Goal: Task Accomplishment & Management: Manage account settings

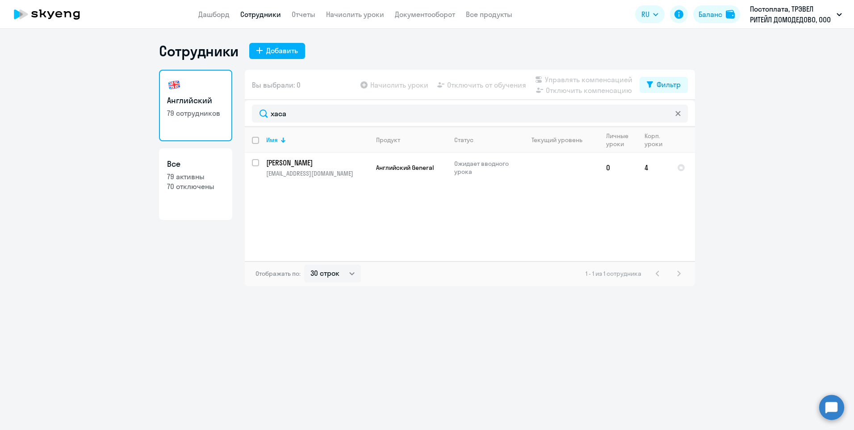
select select "30"
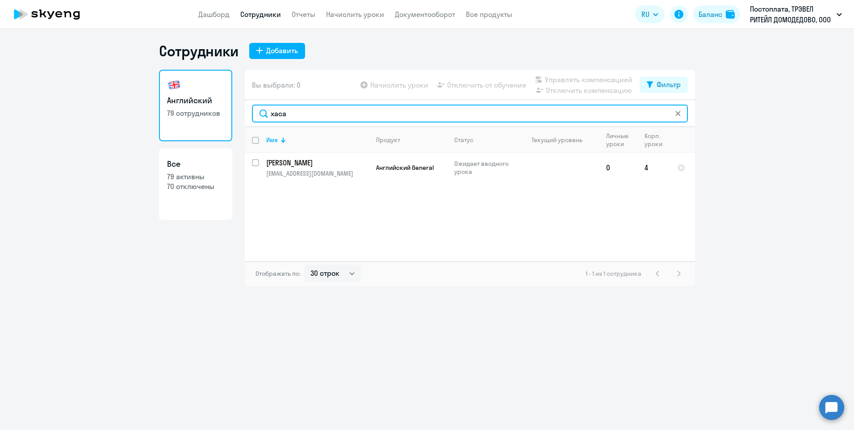
drag, startPoint x: 289, startPoint y: 115, endPoint x: 253, endPoint y: 117, distance: 36.2
click at [254, 118] on input "хаса" at bounding box center [470, 113] width 436 height 18
drag, startPoint x: 309, startPoint y: 117, endPoint x: 269, endPoint y: 117, distance: 39.3
click at [269, 117] on input "роза" at bounding box center [470, 113] width 436 height 18
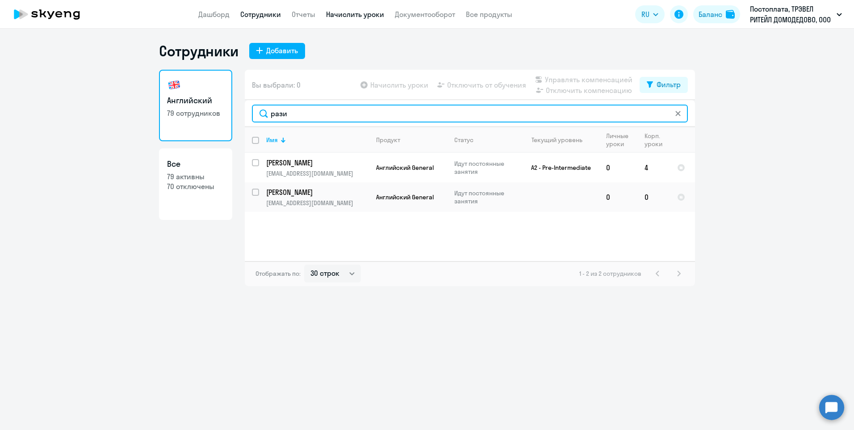
type input "рази"
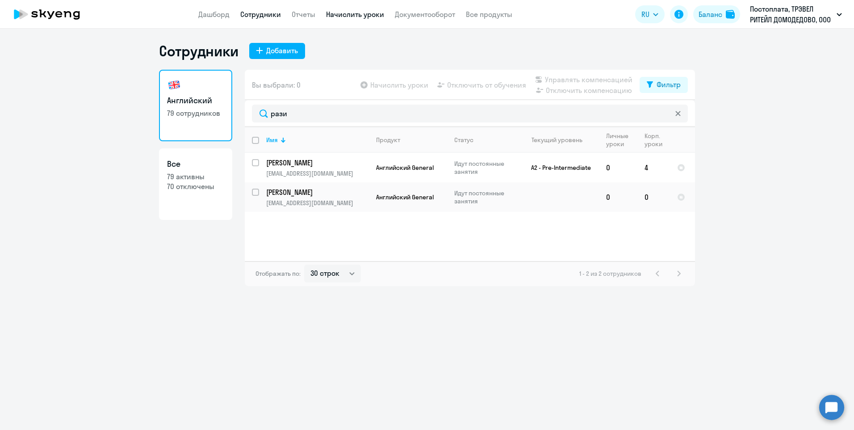
click at [343, 14] on link "Начислить уроки" at bounding box center [355, 14] width 58 height 9
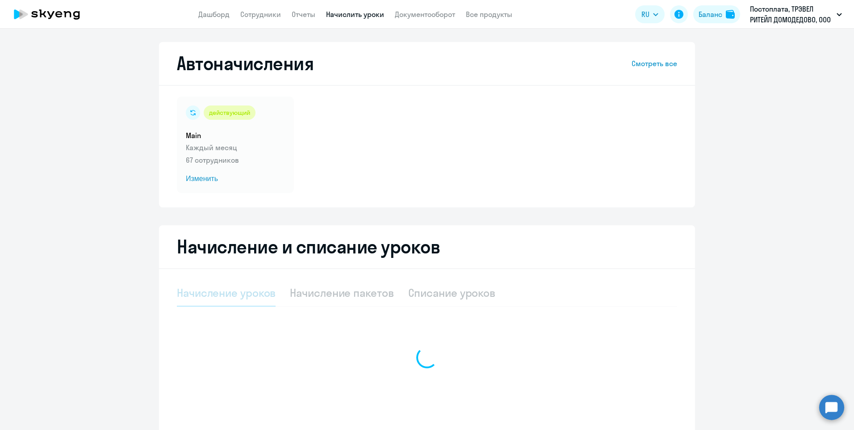
select select "10"
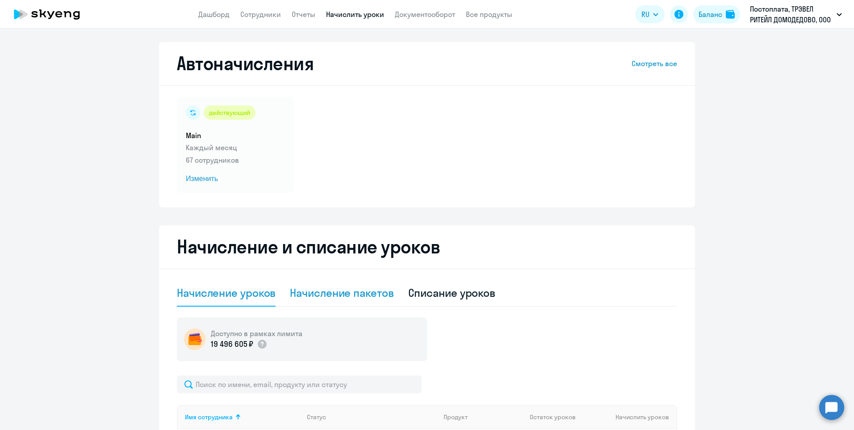
click at [327, 295] on div "Начисление пакетов" at bounding box center [342, 292] width 104 height 14
select select "10"
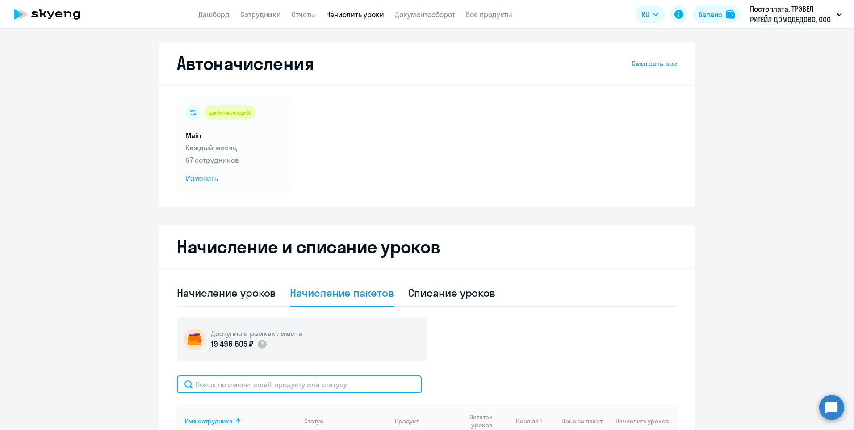
click at [254, 385] on input "text" at bounding box center [299, 384] width 245 height 18
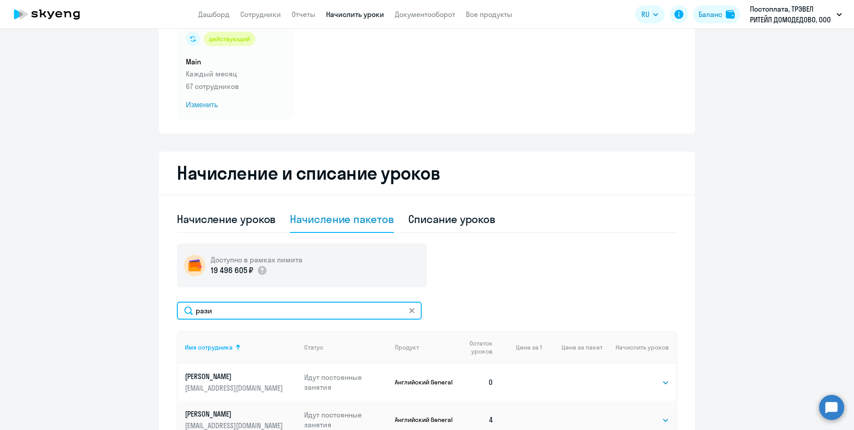
scroll to position [134, 0]
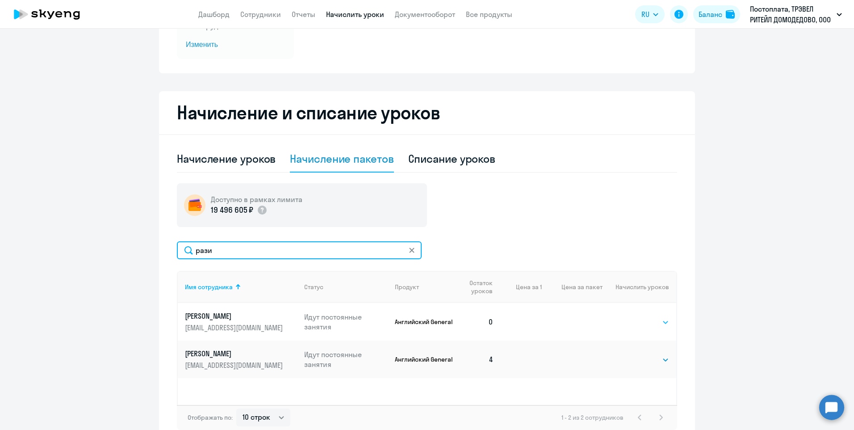
type input "рази"
click at [653, 320] on select "Выбрать 4 8 16 32 64 96 128" at bounding box center [650, 322] width 37 height 11
select select "4"
click at [632, 317] on select "Выбрать 4 8 16 32 64 96 128" at bounding box center [650, 322] width 37 height 11
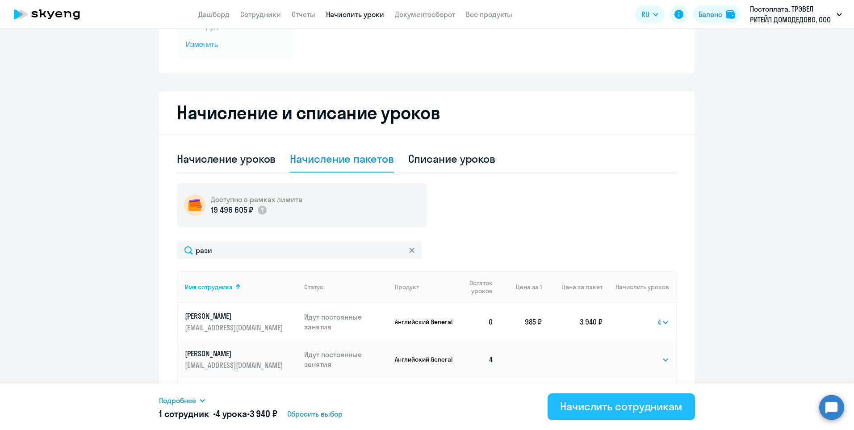
click at [596, 405] on div "Начислить сотрудникам" at bounding box center [621, 406] width 122 height 14
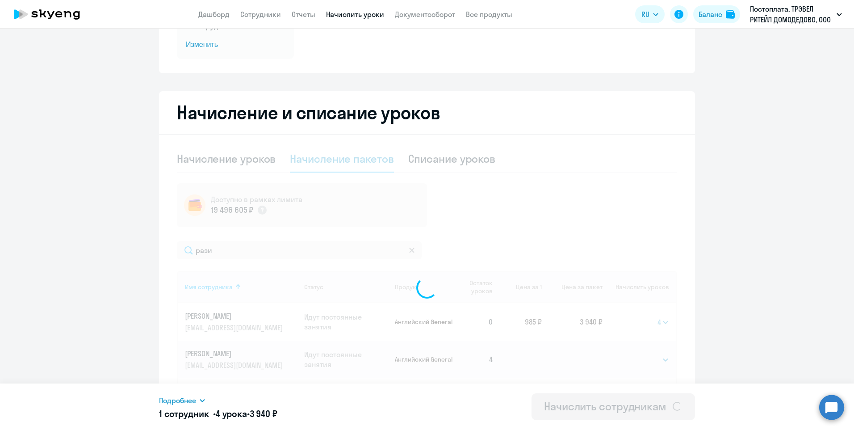
select select
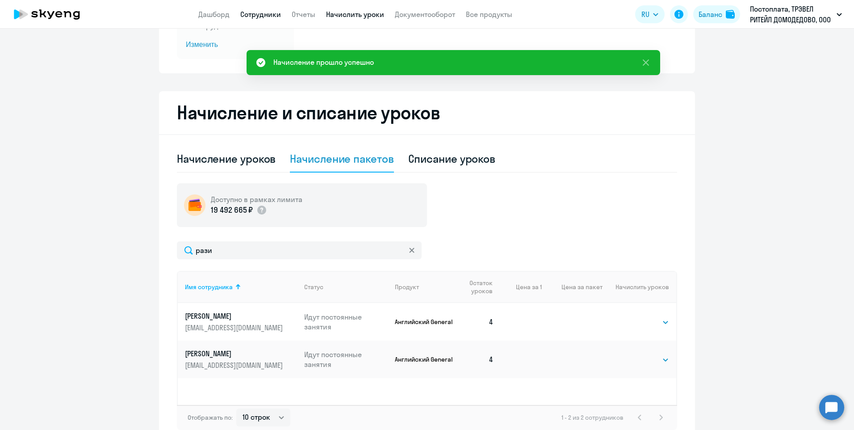
click at [249, 14] on link "Сотрудники" at bounding box center [260, 14] width 41 height 9
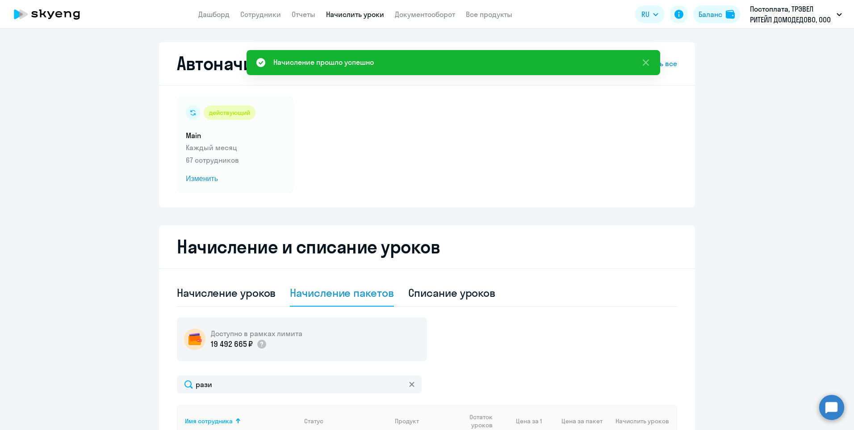
select select "30"
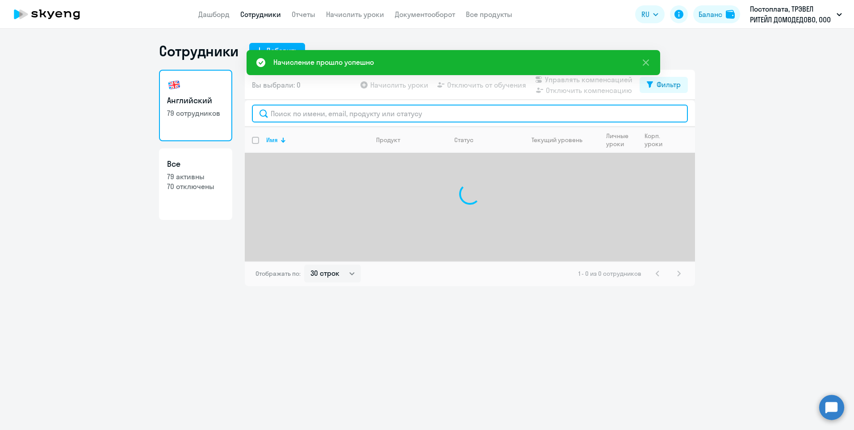
click at [297, 114] on input "text" at bounding box center [470, 113] width 436 height 18
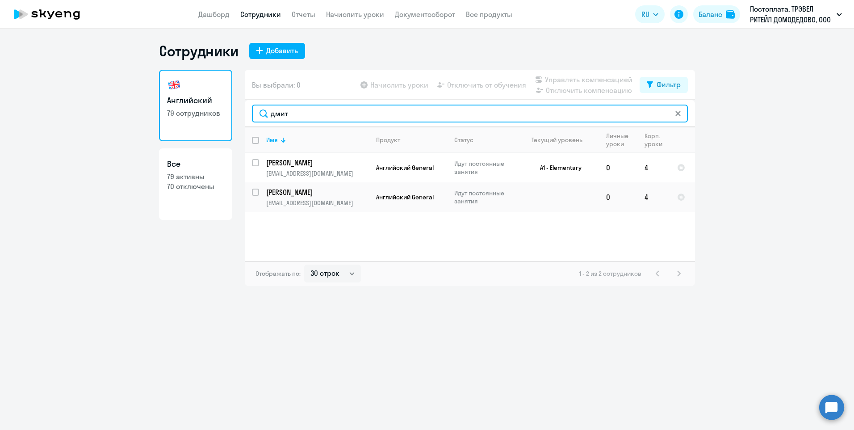
type input "дмит"
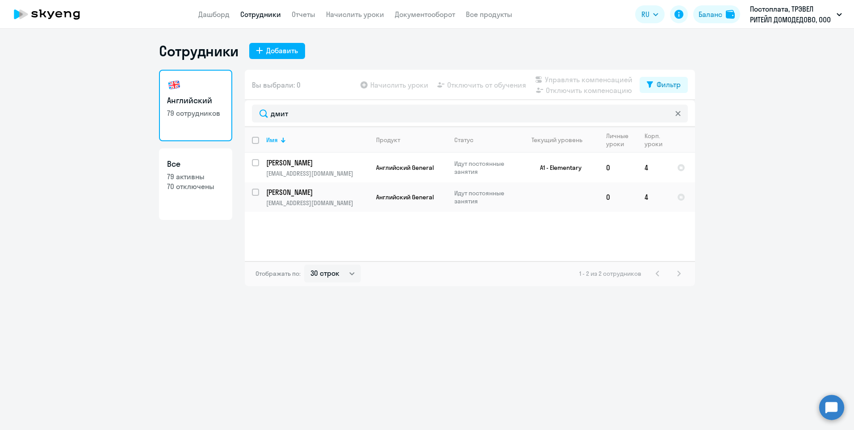
click at [680, 112] on icon at bounding box center [677, 113] width 5 height 5
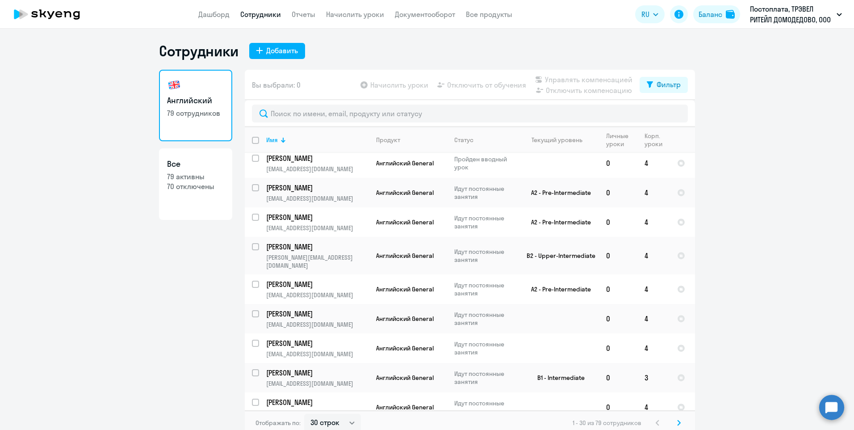
scroll to position [627, 0]
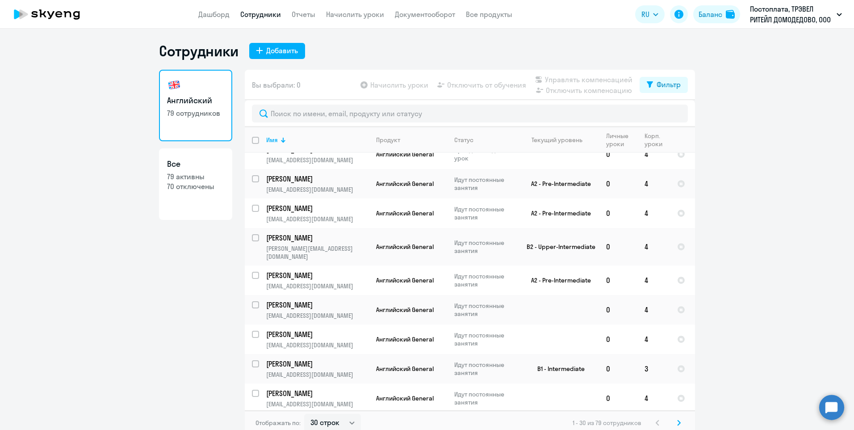
click at [680, 423] on svg-icon at bounding box center [678, 422] width 11 height 11
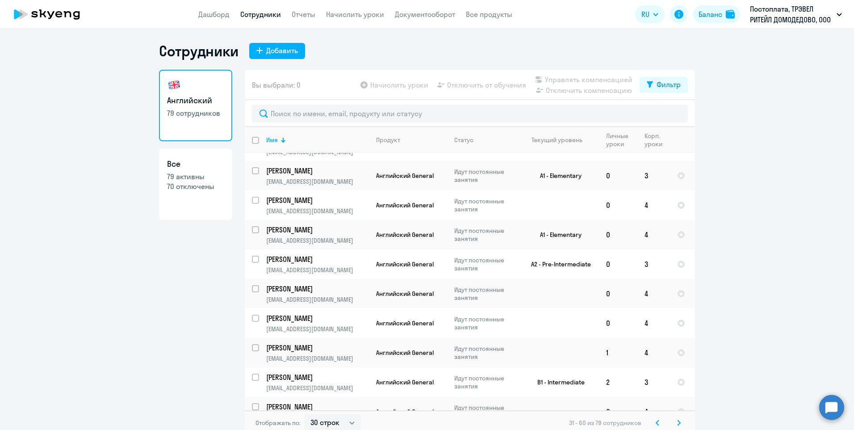
click at [673, 422] on svg-icon at bounding box center [678, 422] width 11 height 11
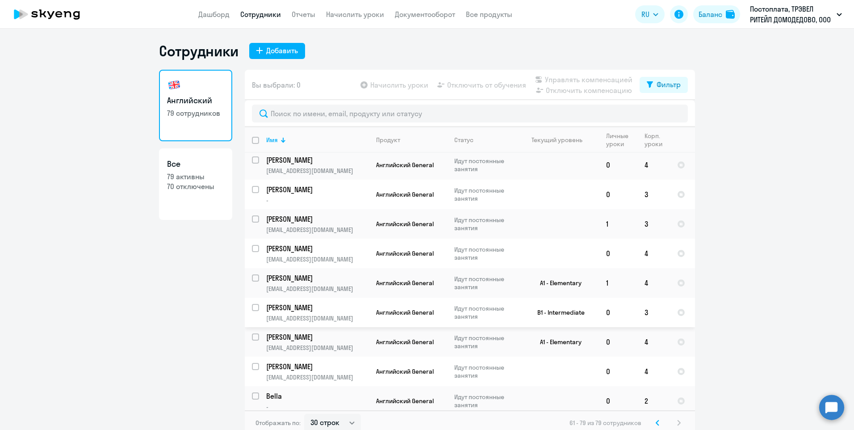
scroll to position [303, 0]
